Goal: Book appointment/travel/reservation

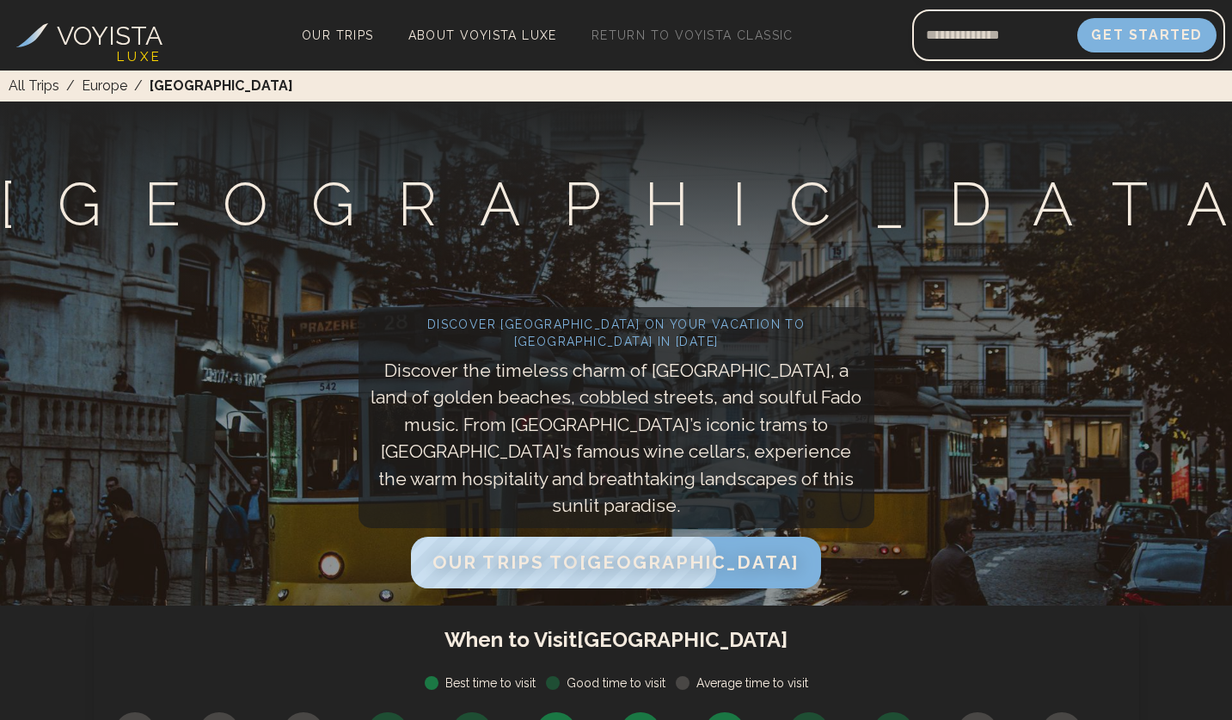
click at [595, 553] on span "Our Trips to [GEOGRAPHIC_DATA]" at bounding box center [615, 561] width 367 height 21
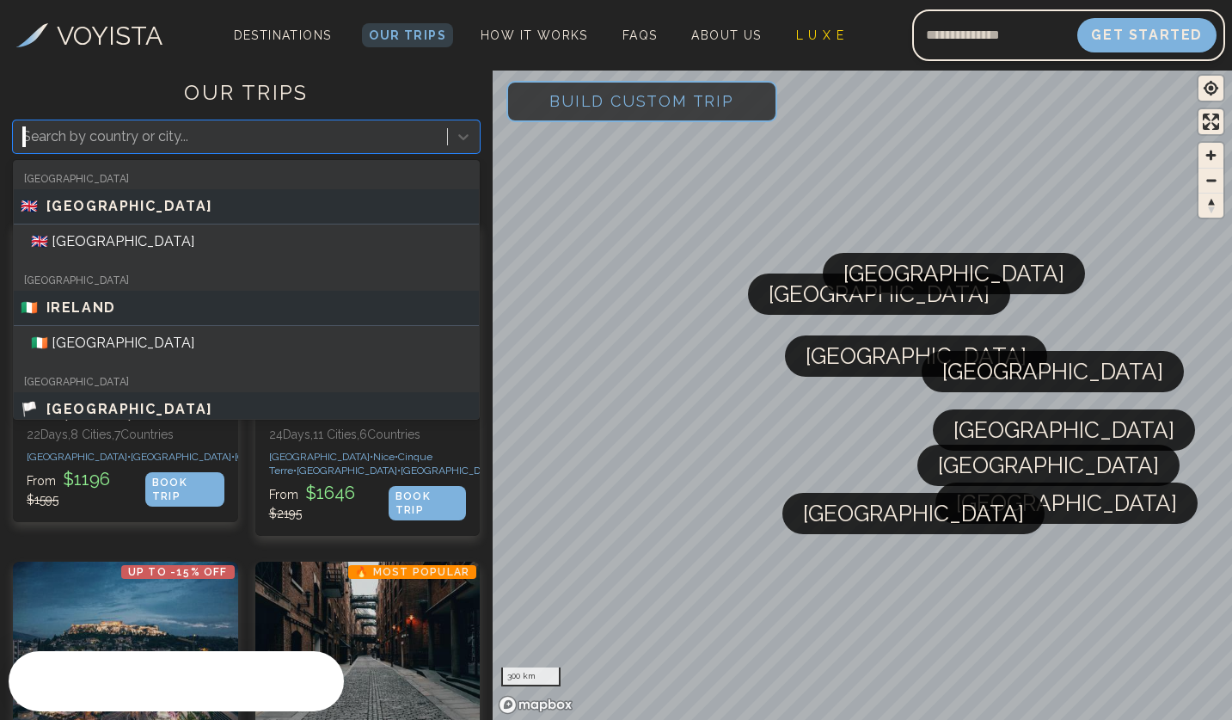
click at [205, 152] on div "Search by country or city..." at bounding box center [246, 136] width 467 height 33
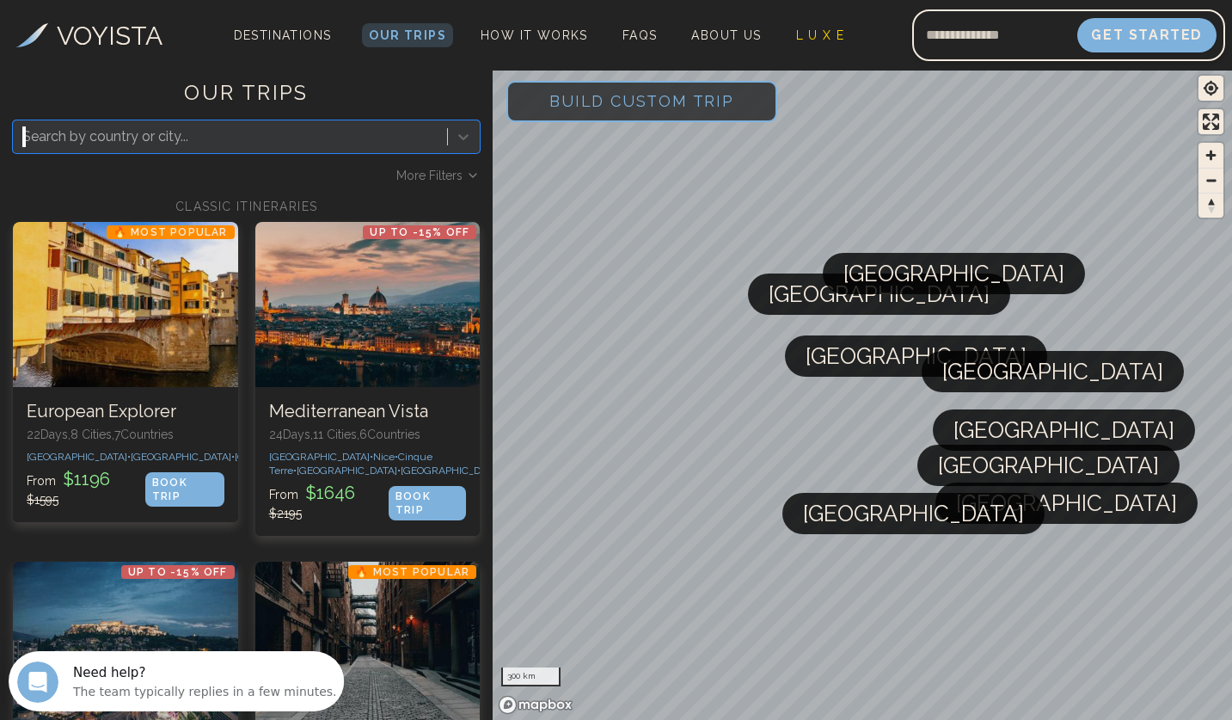
click at [202, 140] on div at bounding box center [230, 137] width 416 height 24
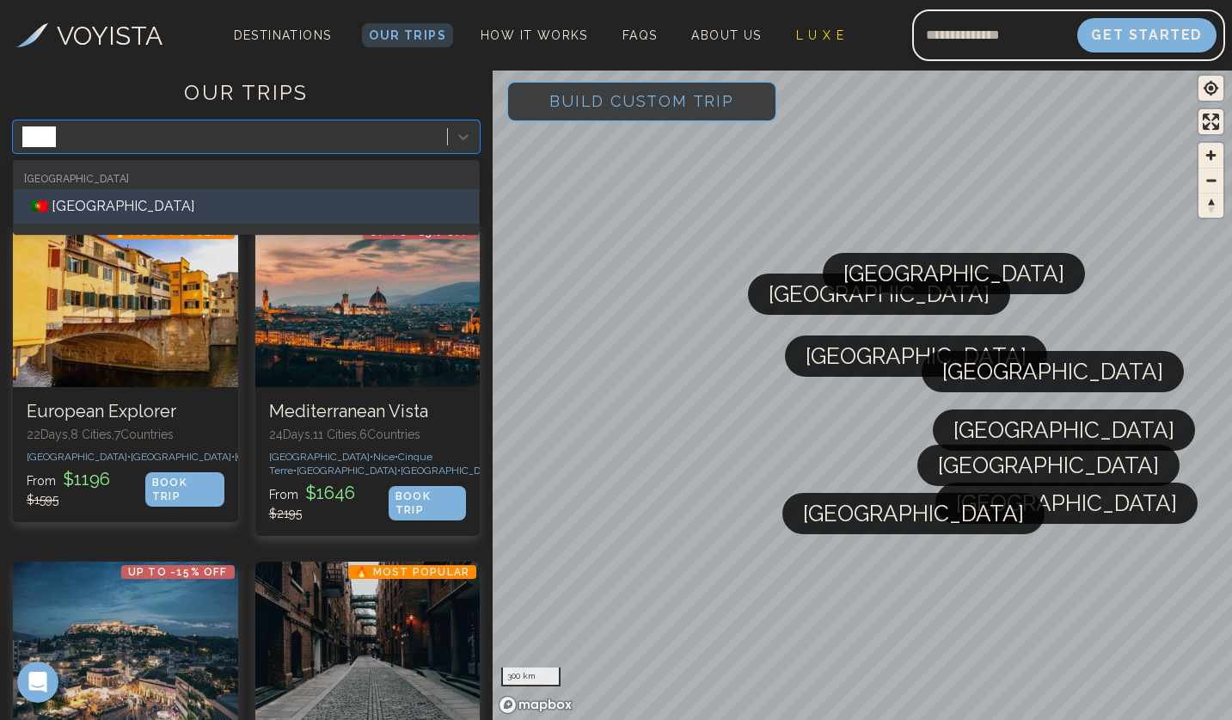
type input "******"
click at [71, 212] on div "🇵🇹 [GEOGRAPHIC_DATA]" at bounding box center [246, 206] width 465 height 34
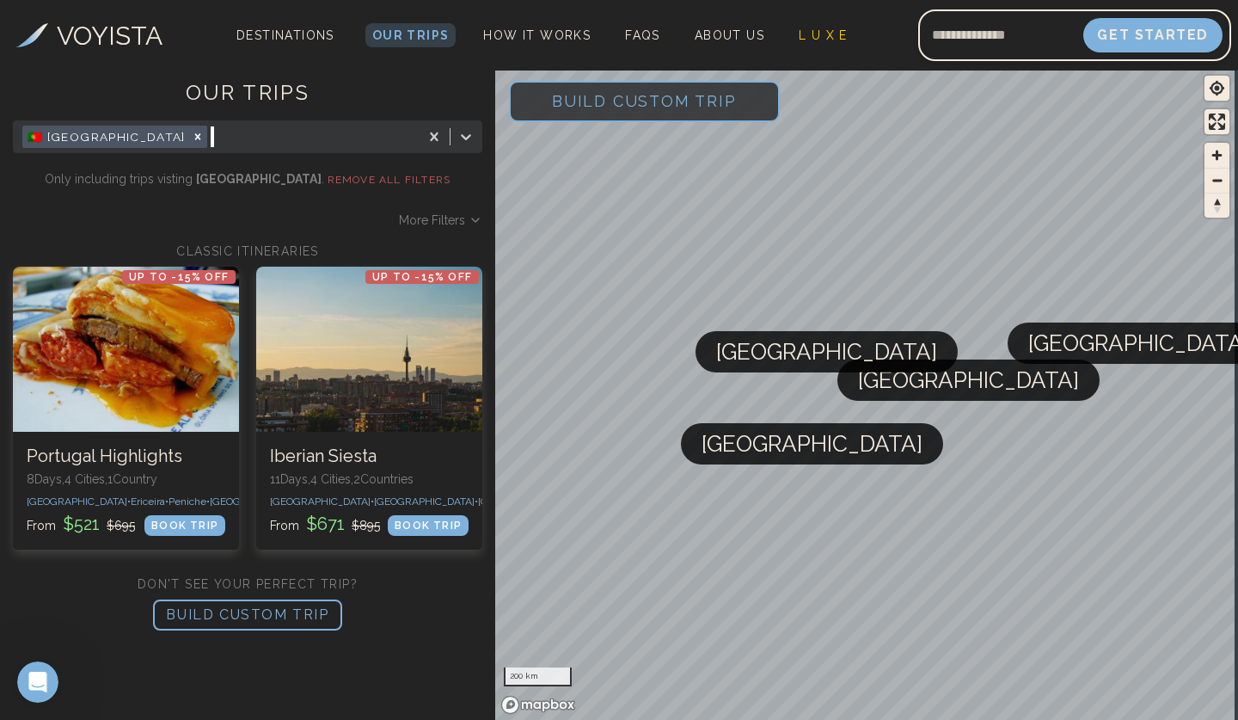
click at [286, 615] on p "BUILD CUSTOM TRIP" at bounding box center [247, 614] width 189 height 31
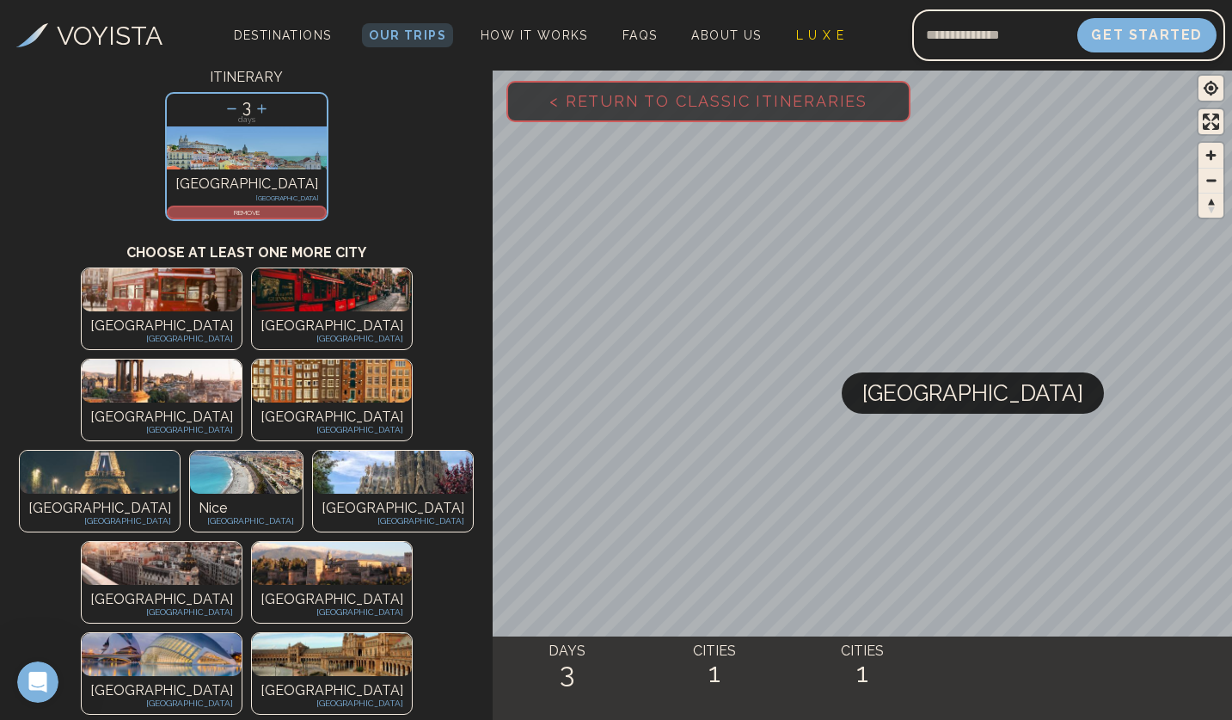
scroll to position [113, 0]
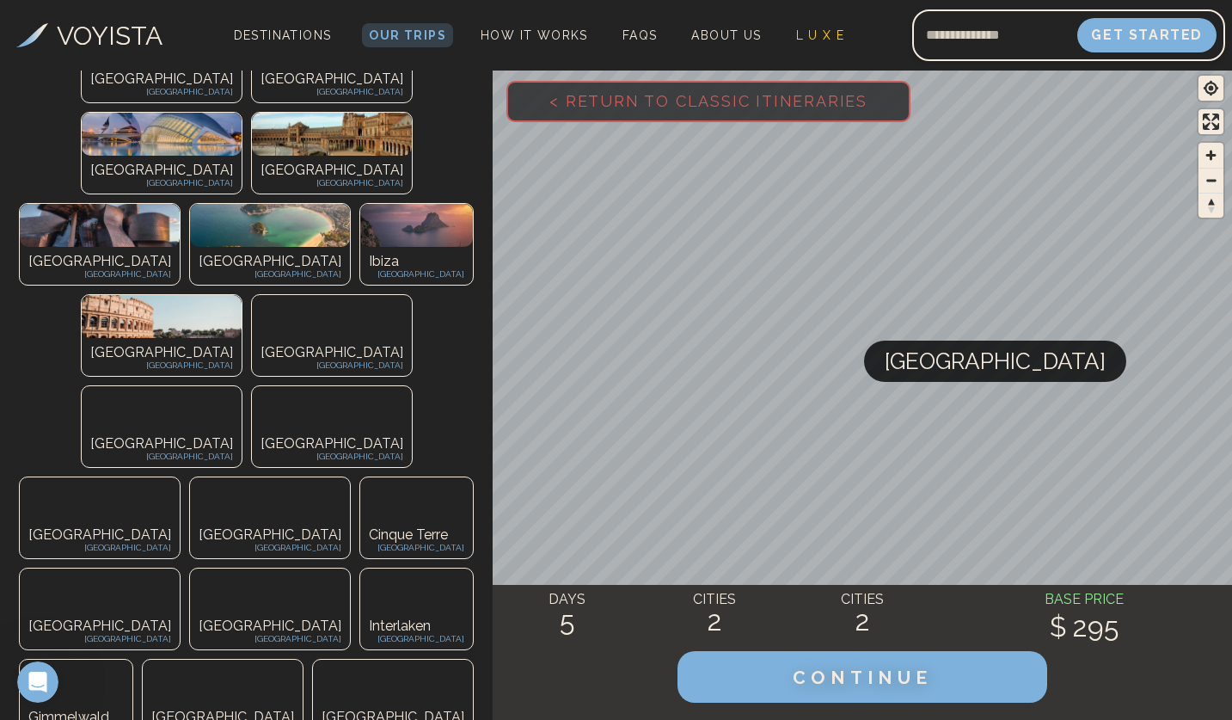
scroll to position [650, 0]
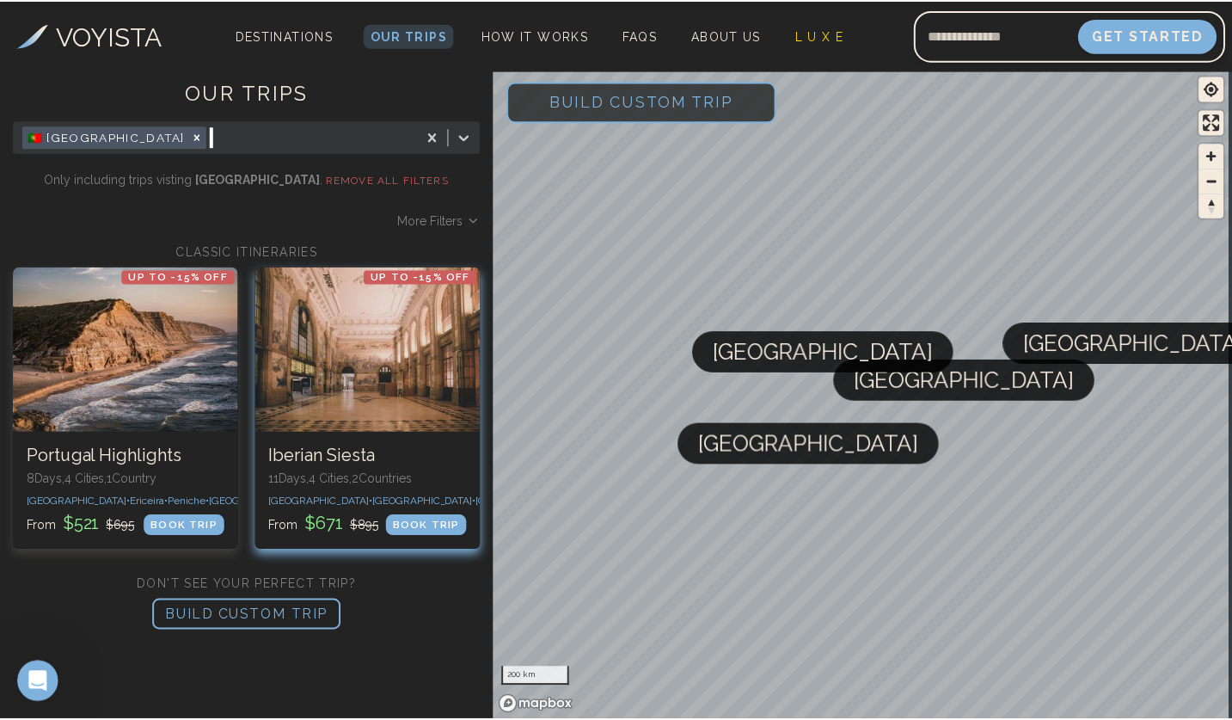
scroll to position [0, 0]
